Goal: Task Accomplishment & Management: Manage account settings

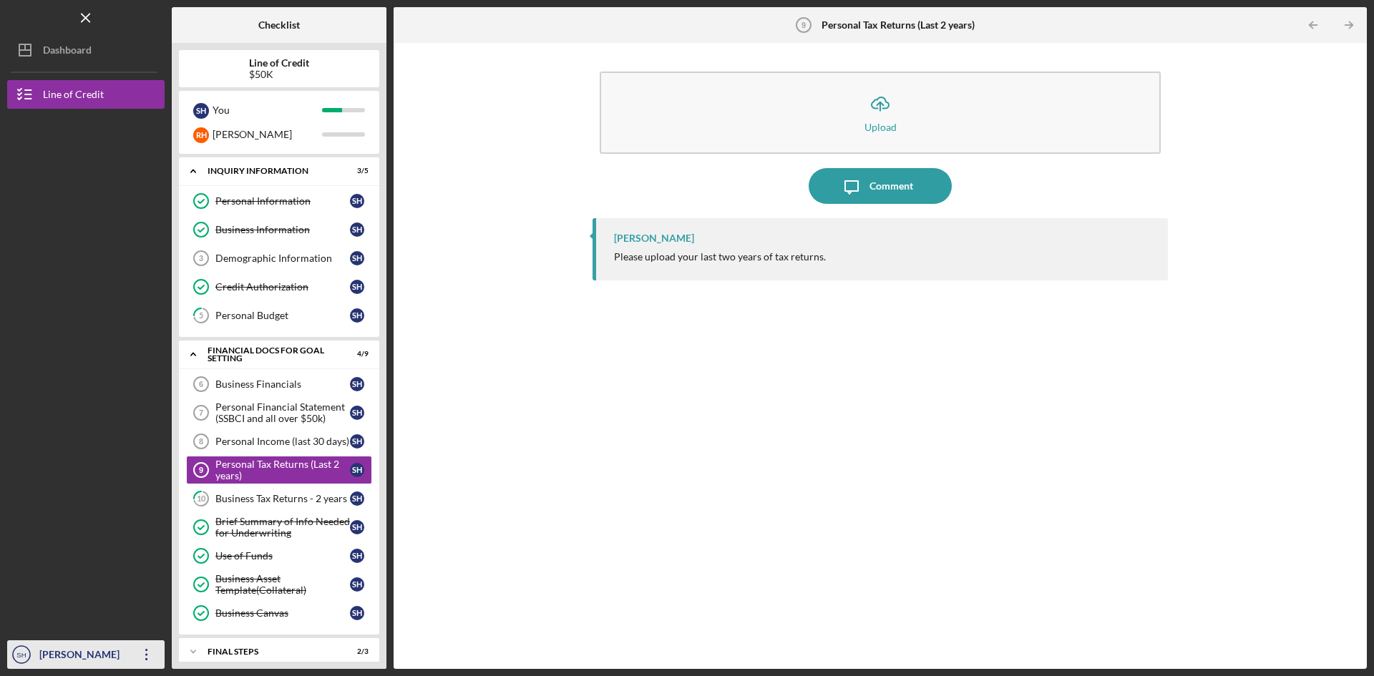
click at [114, 656] on div "[PERSON_NAME]" at bounding box center [82, 657] width 93 height 32
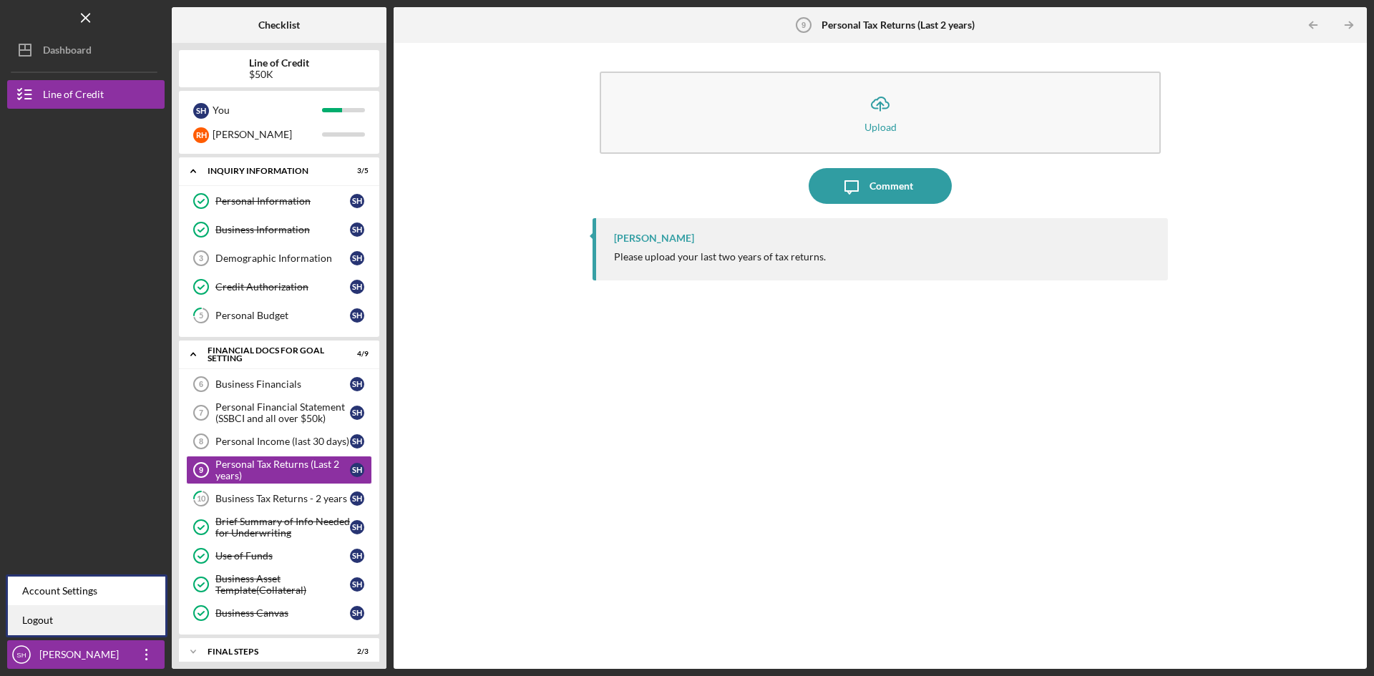
click at [44, 617] on link "Logout" at bounding box center [86, 620] width 157 height 29
